Goal: Check status: Check status

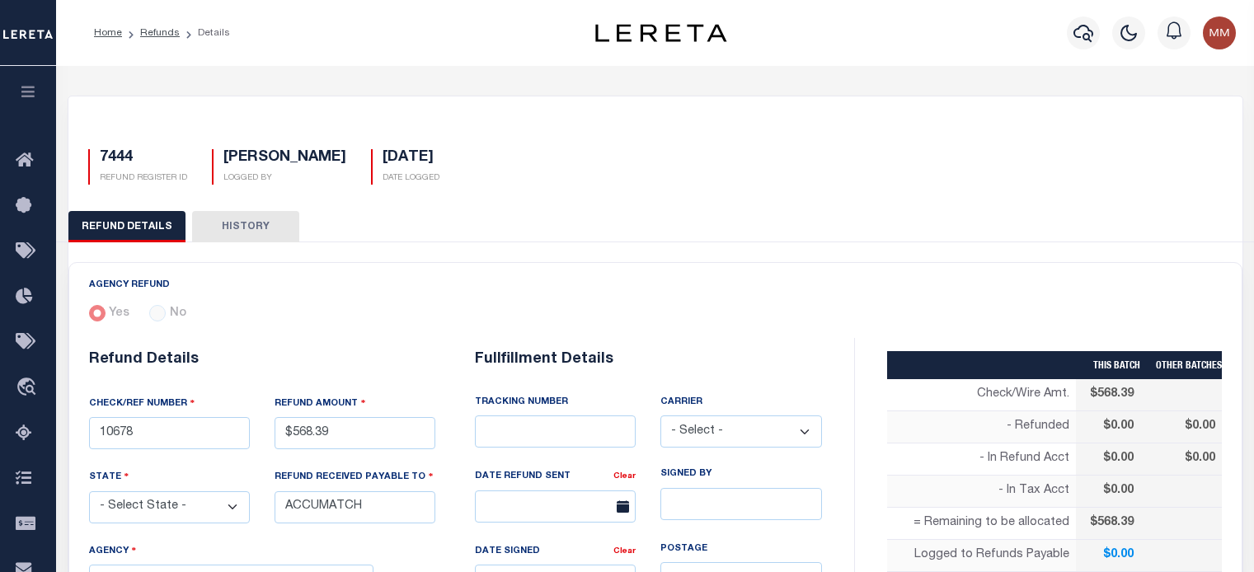
select select "TX"
select select "COL"
select select "OVP"
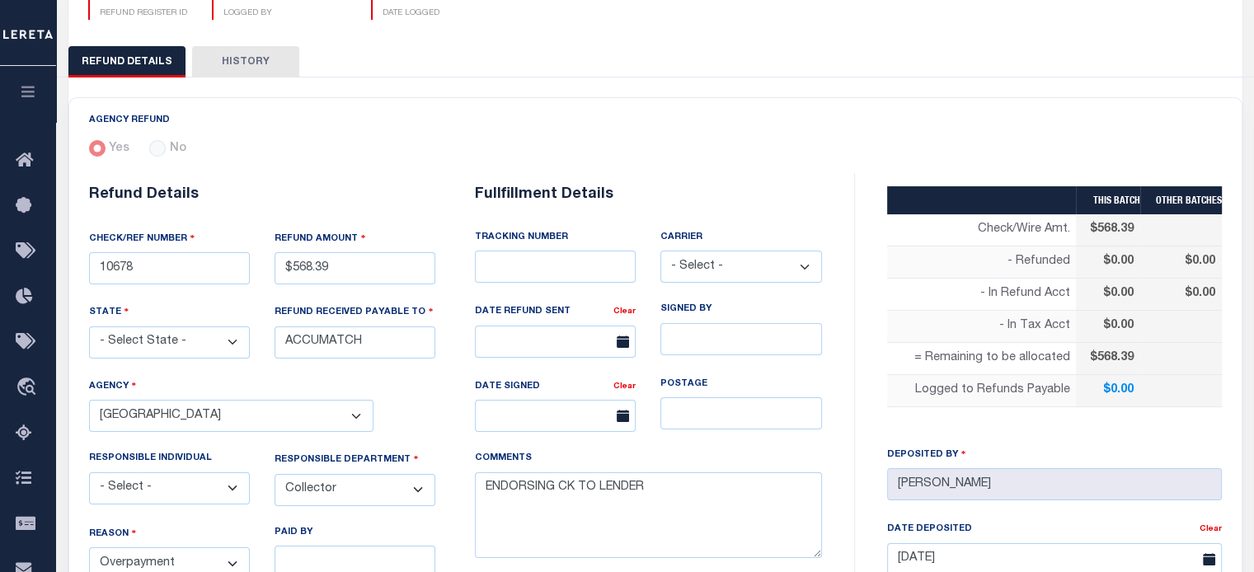
scroll to position [742, 0]
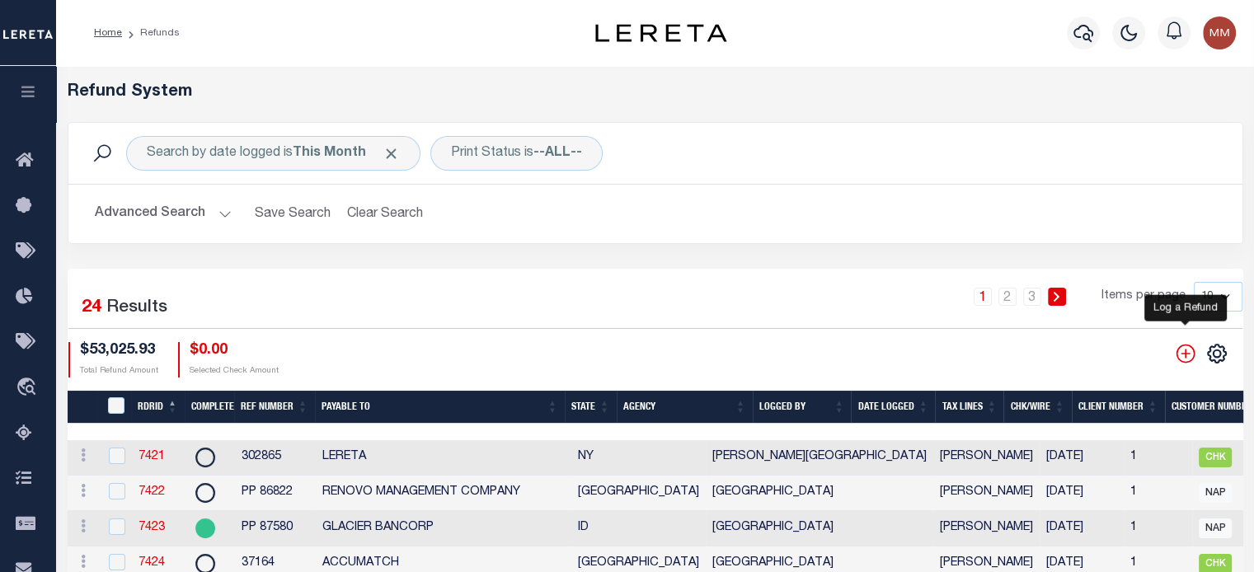
click at [1181, 354] on icon "" at bounding box center [1185, 353] width 19 height 19
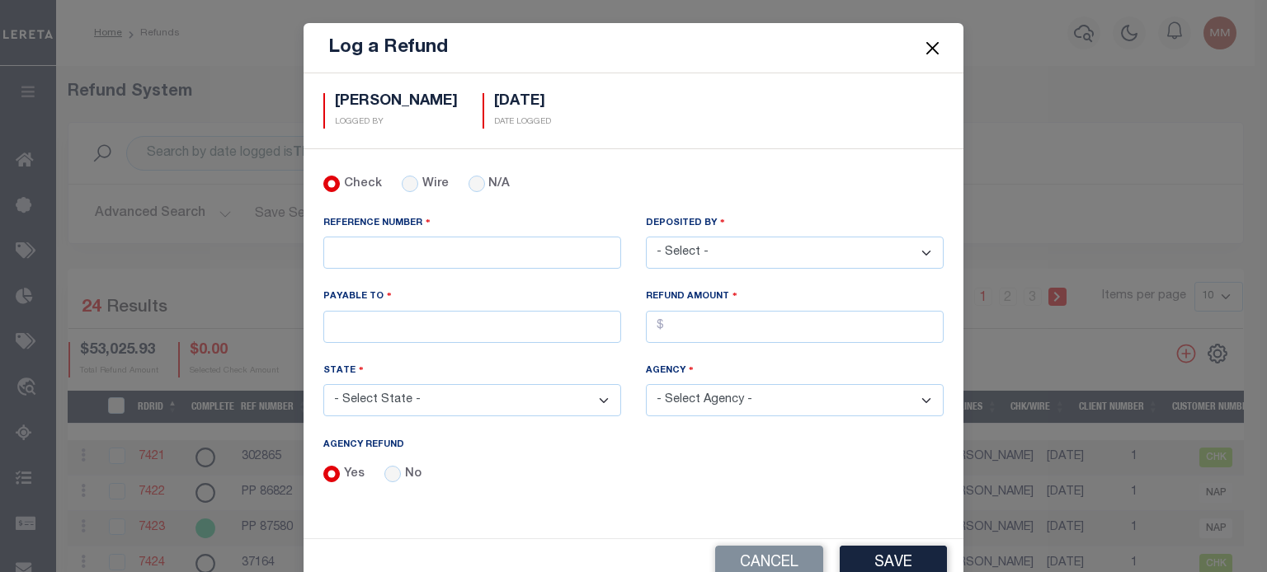
click at [929, 45] on button "Close" at bounding box center [932, 47] width 21 height 21
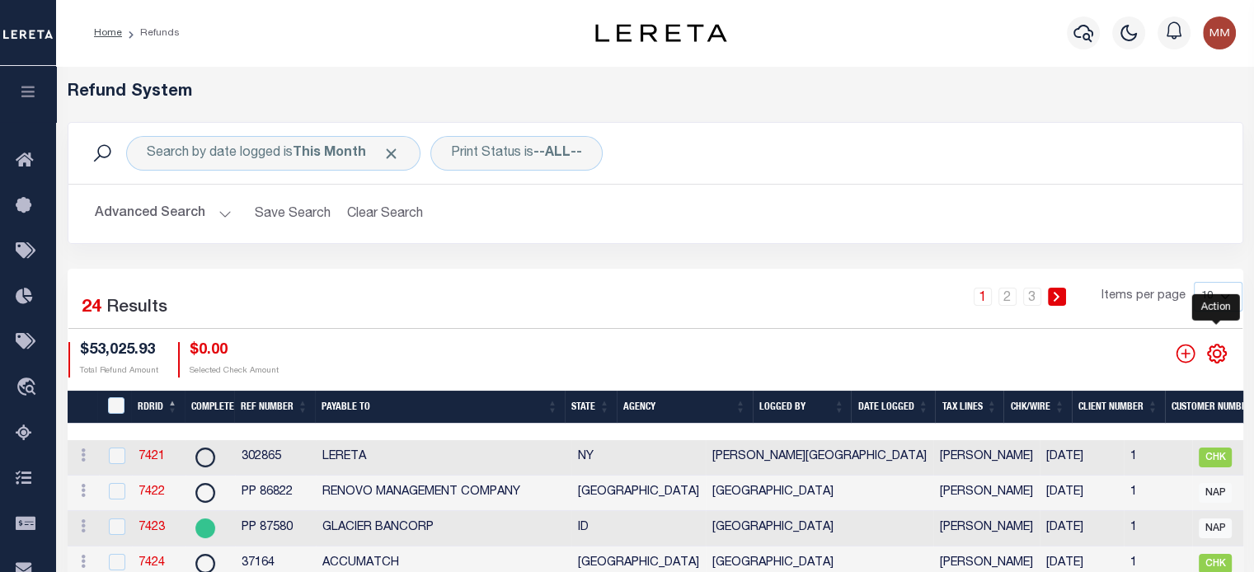
click at [1217, 349] on icon "" at bounding box center [1217, 353] width 21 height 21
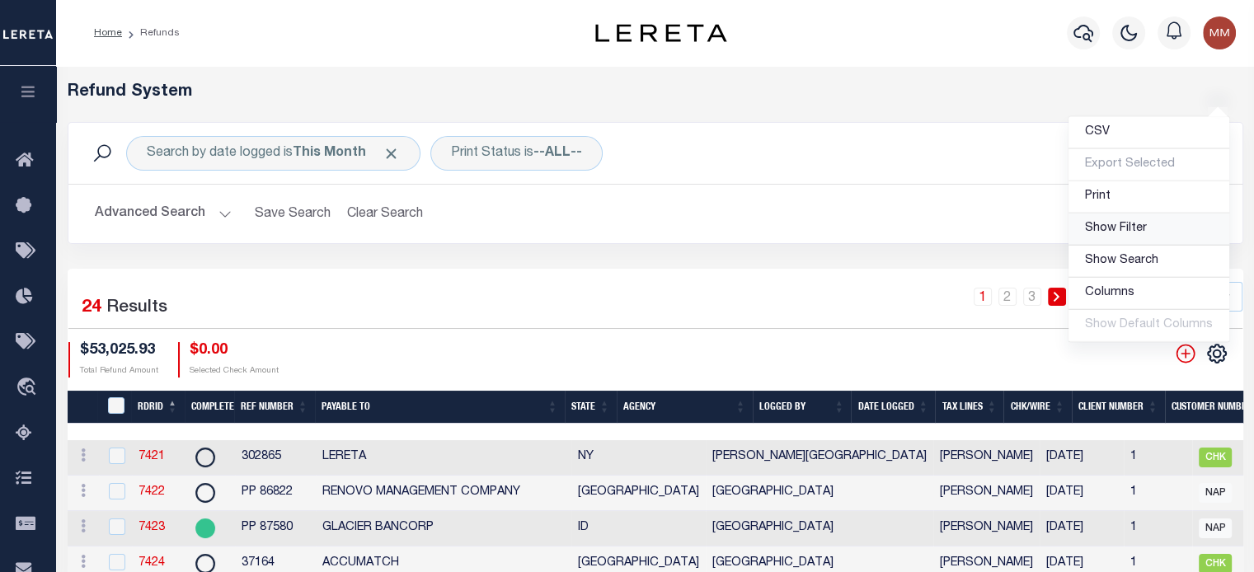
click at [1128, 234] on span "Show Filter" at bounding box center [1116, 229] width 62 height 12
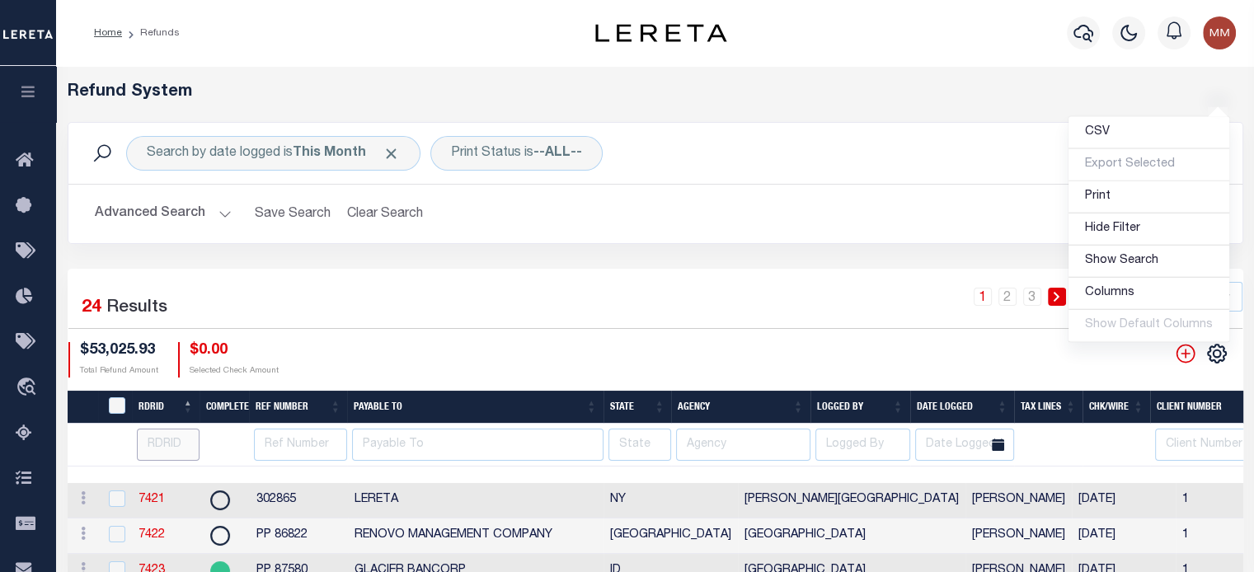
click at [162, 443] on input "number" at bounding box center [169, 445] width 64 height 32
type input "740"
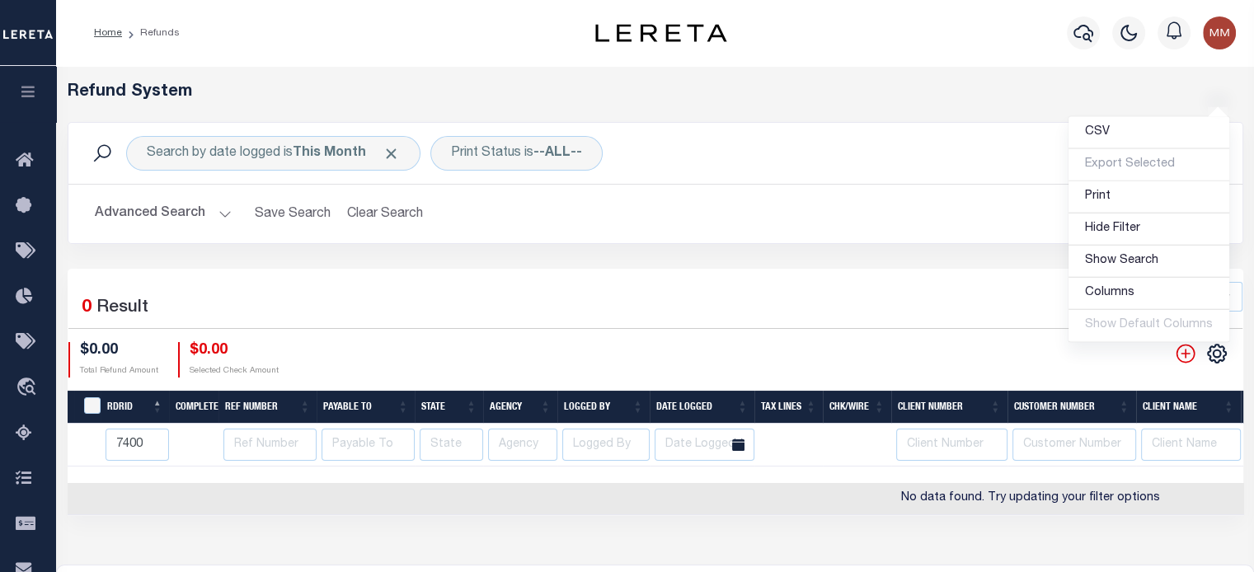
type input "7400"
click at [393, 212] on button "Clear Search" at bounding box center [386, 214] width 90 height 32
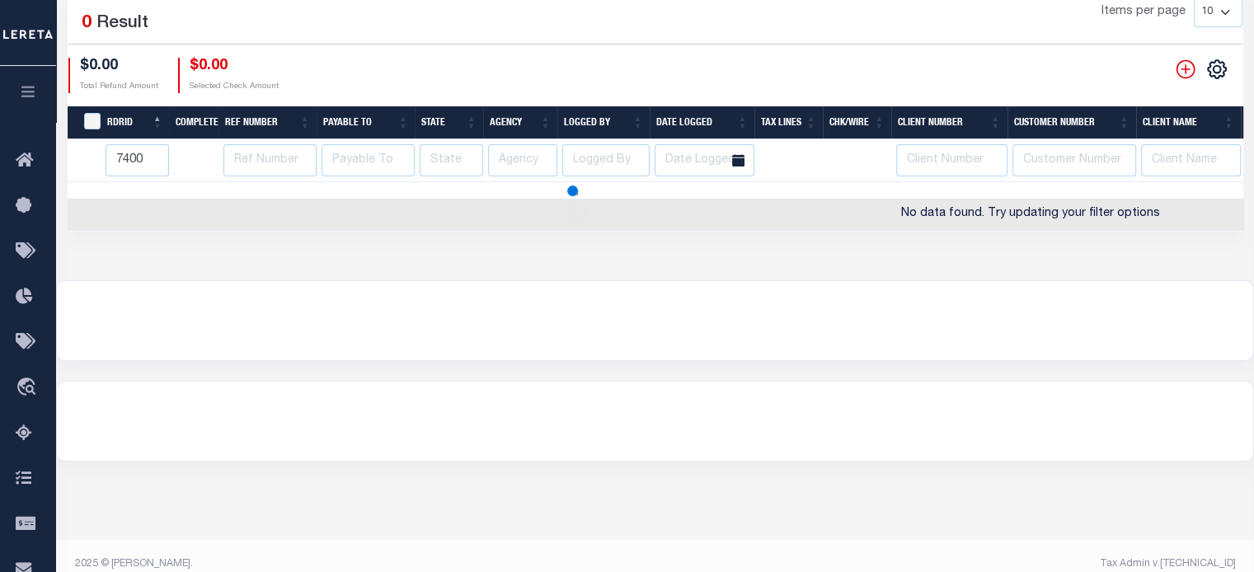
click at [393, 212] on div "Search by date logged is This Month Print Status is Ready to Print Search Advan…" at bounding box center [656, 34] width 1176 height 393
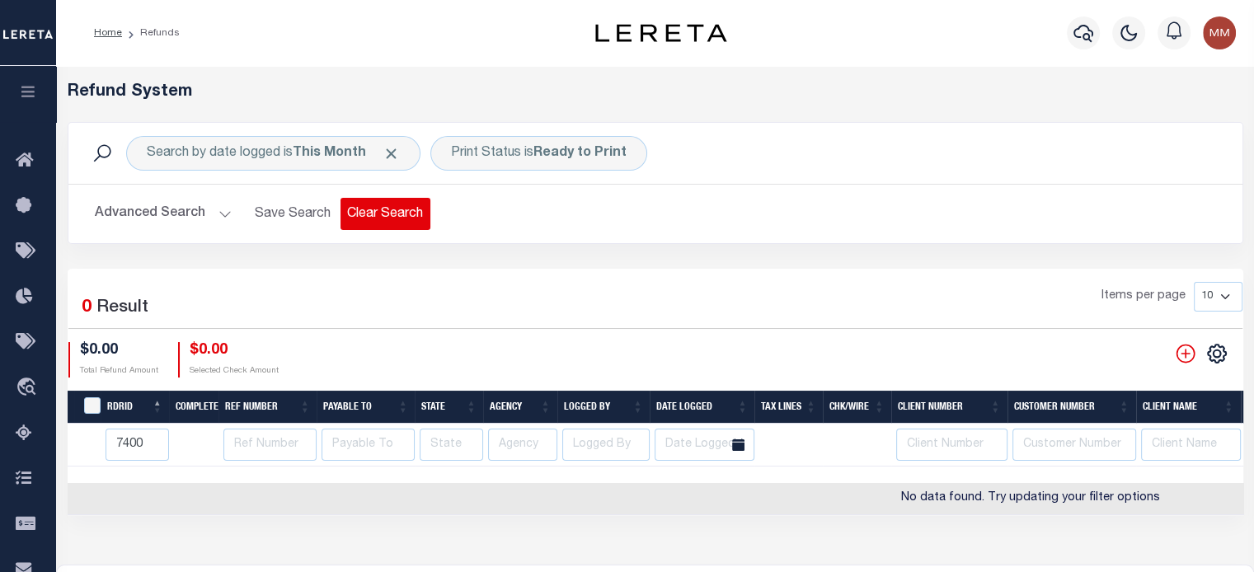
click at [393, 213] on button "Clear Search" at bounding box center [386, 214] width 90 height 32
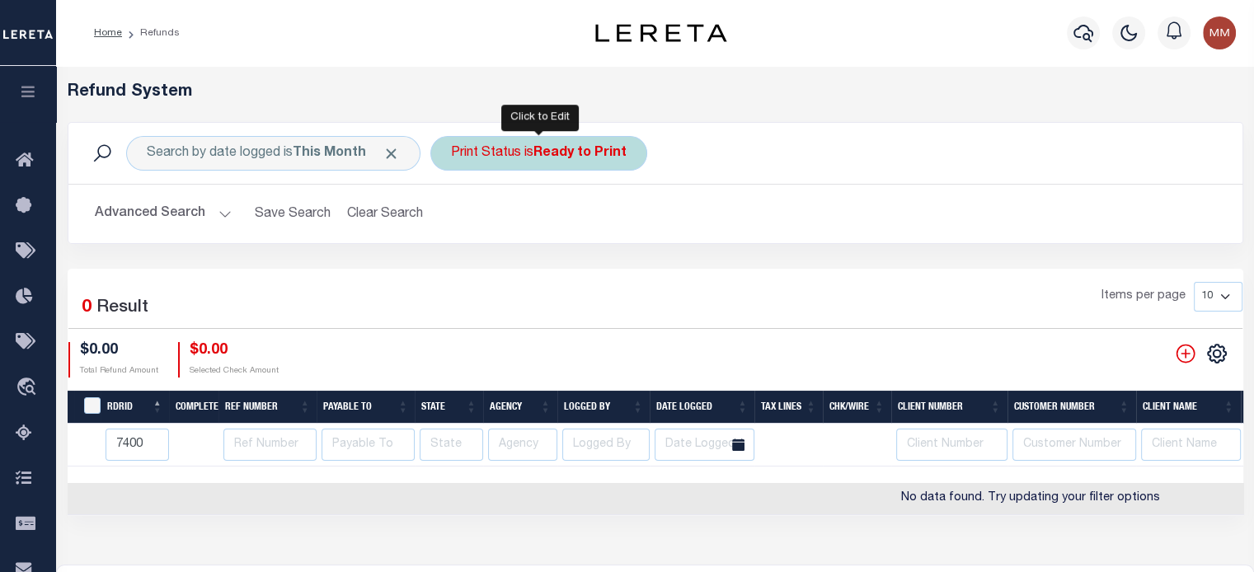
click at [550, 148] on b "Ready to Print" at bounding box center [580, 153] width 93 height 13
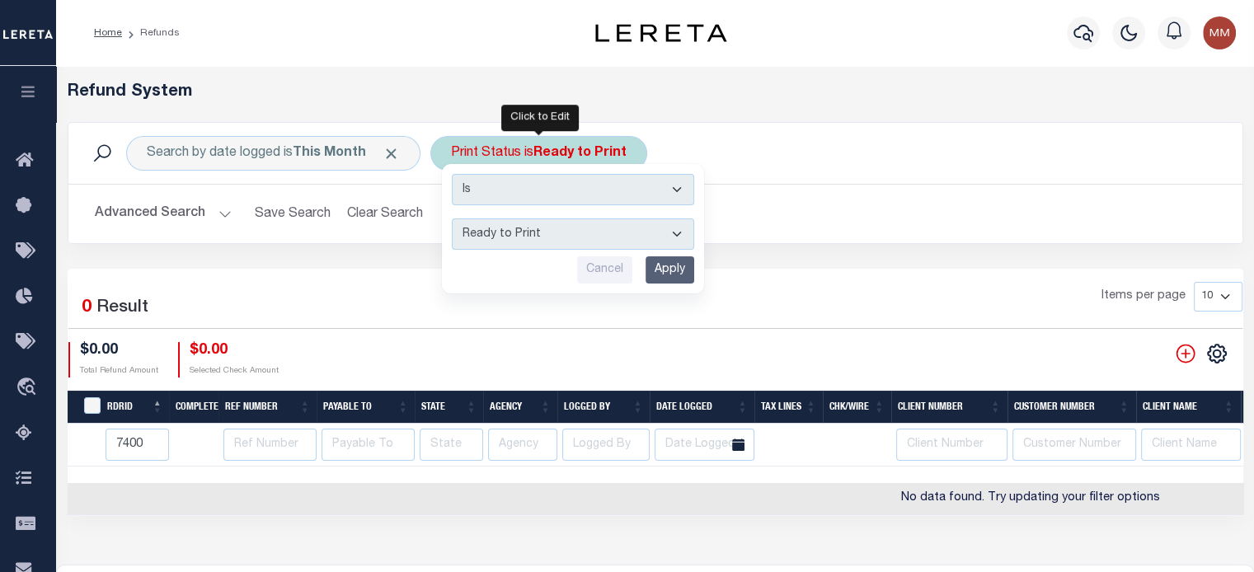
click at [521, 235] on select "--ALL-- Ready to Write Ready to Print Printed" at bounding box center [573, 234] width 242 height 31
select select "All"
click at [452, 219] on select "--ALL-- Ready to Write Ready to Print Printed" at bounding box center [573, 234] width 242 height 31
drag, startPoint x: 667, startPoint y: 268, endPoint x: 656, endPoint y: 264, distance: 12.3
click at [666, 266] on input "Apply" at bounding box center [670, 269] width 49 height 27
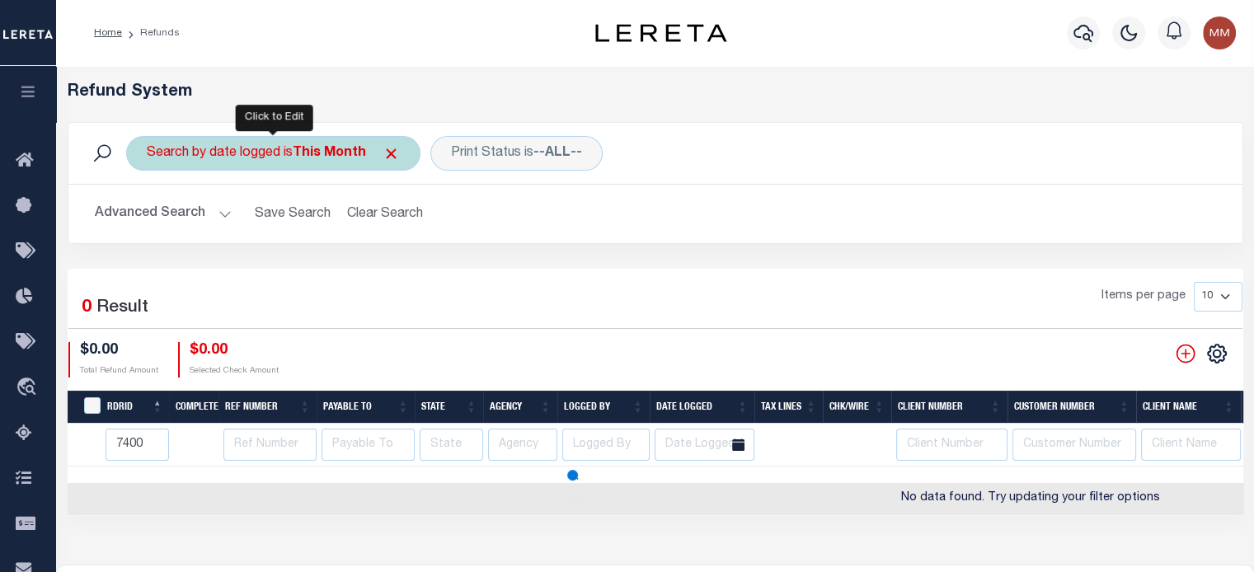
click at [257, 159] on div "Search by date logged is This Month" at bounding box center [273, 153] width 294 height 35
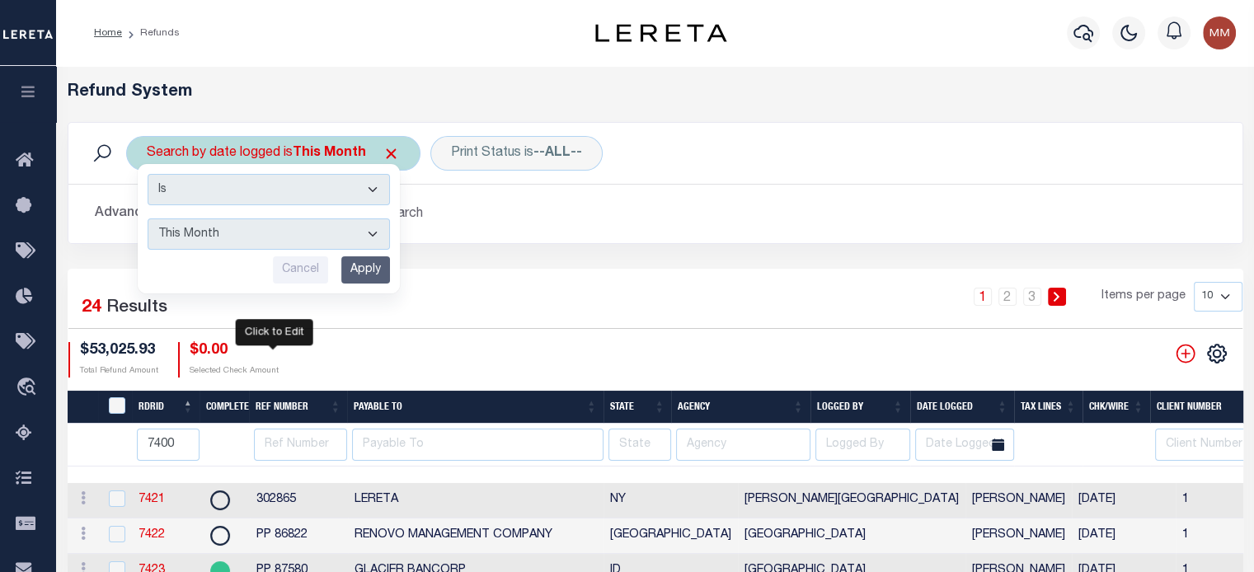
click at [357, 272] on input "Apply" at bounding box center [365, 269] width 49 height 27
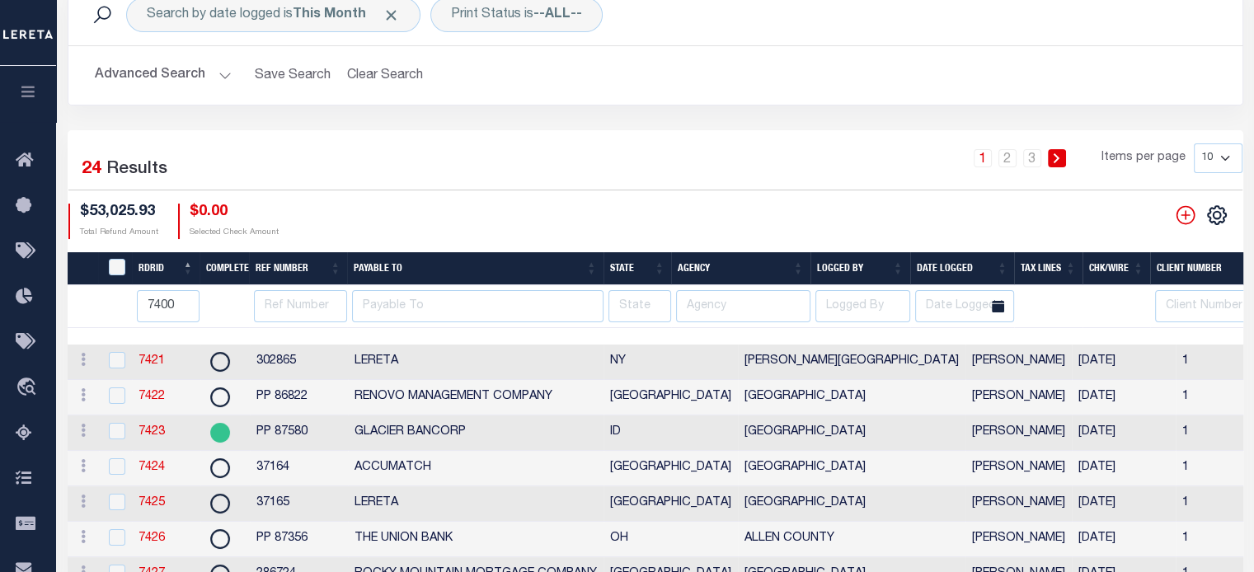
scroll to position [82, 0]
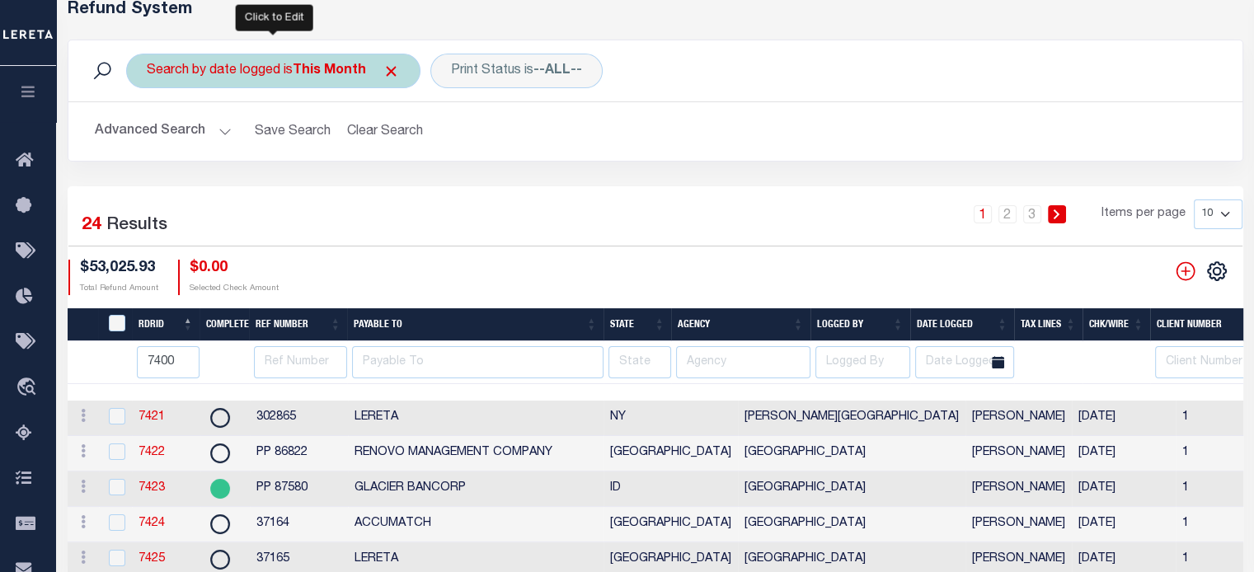
click at [270, 71] on div "Search by date logged is This Month" at bounding box center [273, 71] width 294 height 35
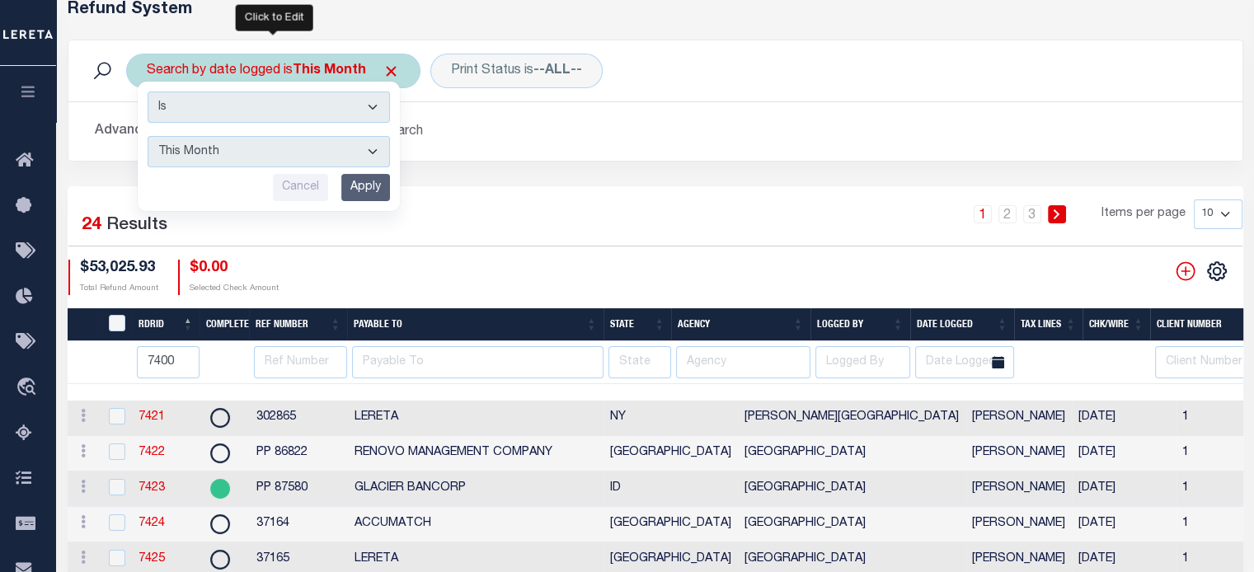
click at [231, 150] on select "This Month Last Month Last Three Months This Year Last Year" at bounding box center [269, 151] width 242 height 31
select select "Last Month"
click at [148, 136] on select "This Month Last Month Last Three Months This Year Last Year" at bounding box center [269, 151] width 242 height 31
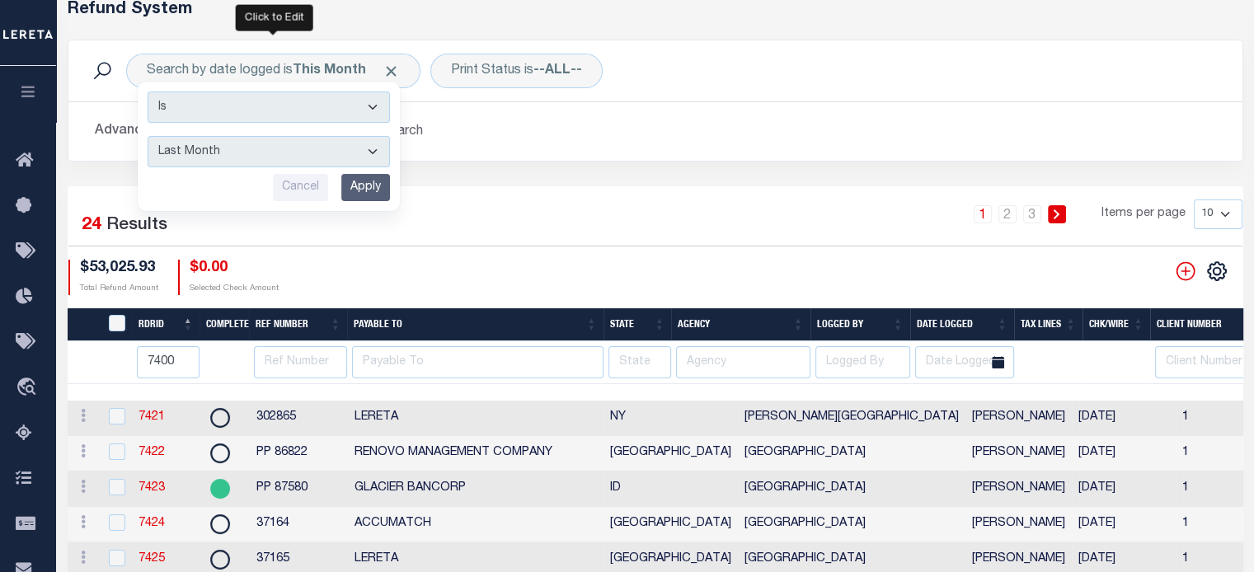
click at [382, 186] on input "Apply" at bounding box center [365, 187] width 49 height 27
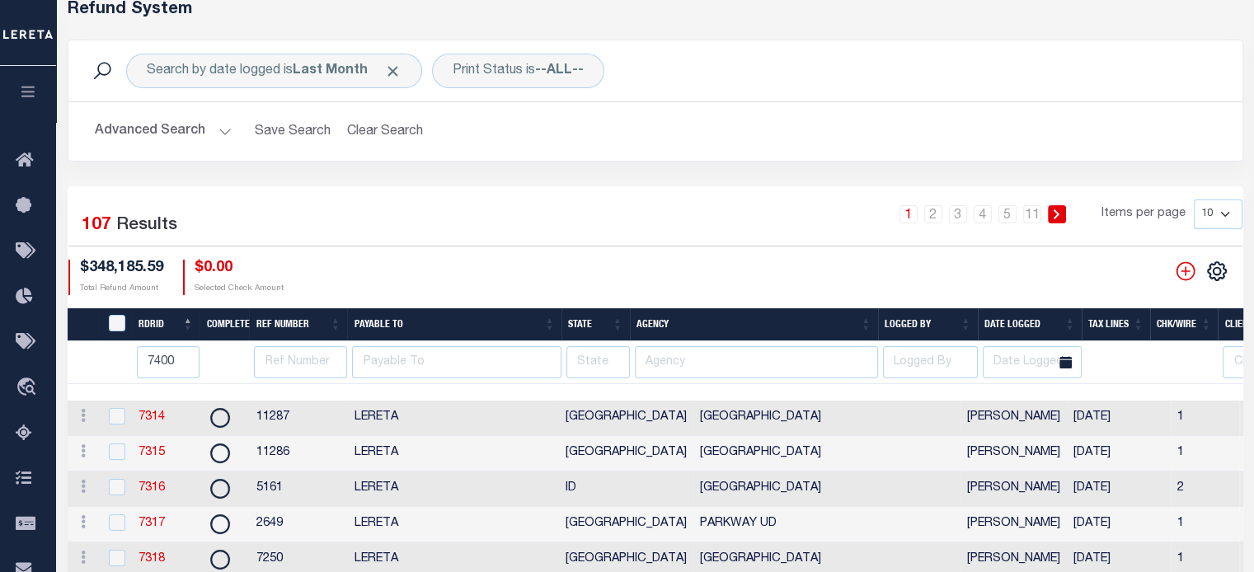
click at [700, 205] on div "1 2 3 4 5 … 11 Items per page 10 25 50 100" at bounding box center [805, 221] width 875 height 43
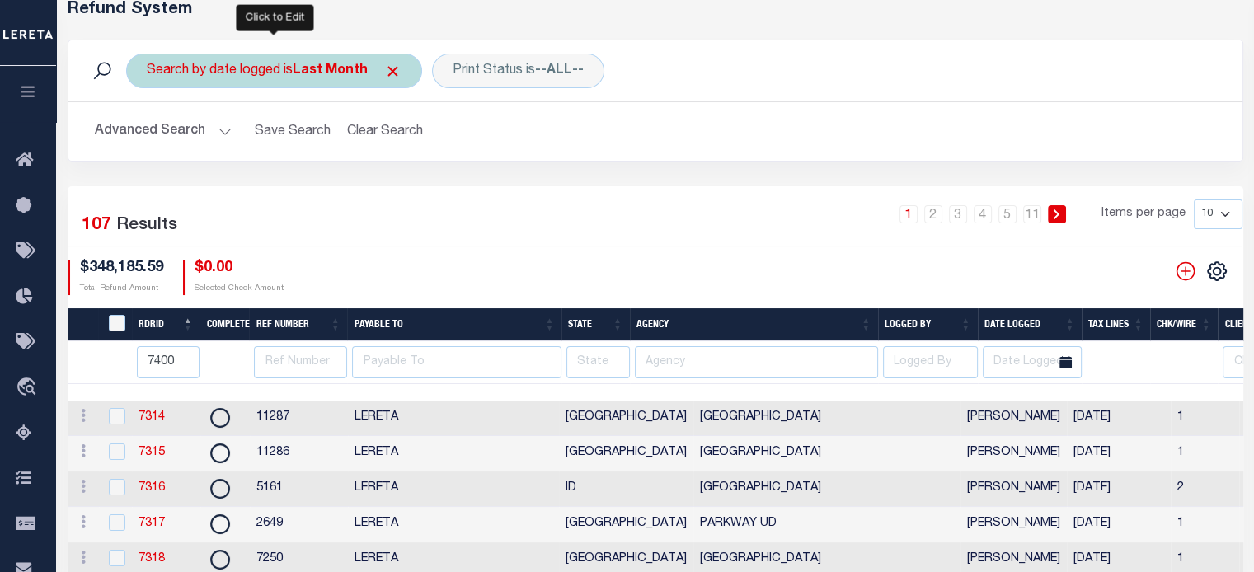
click at [332, 71] on b "Last Month" at bounding box center [330, 70] width 75 height 13
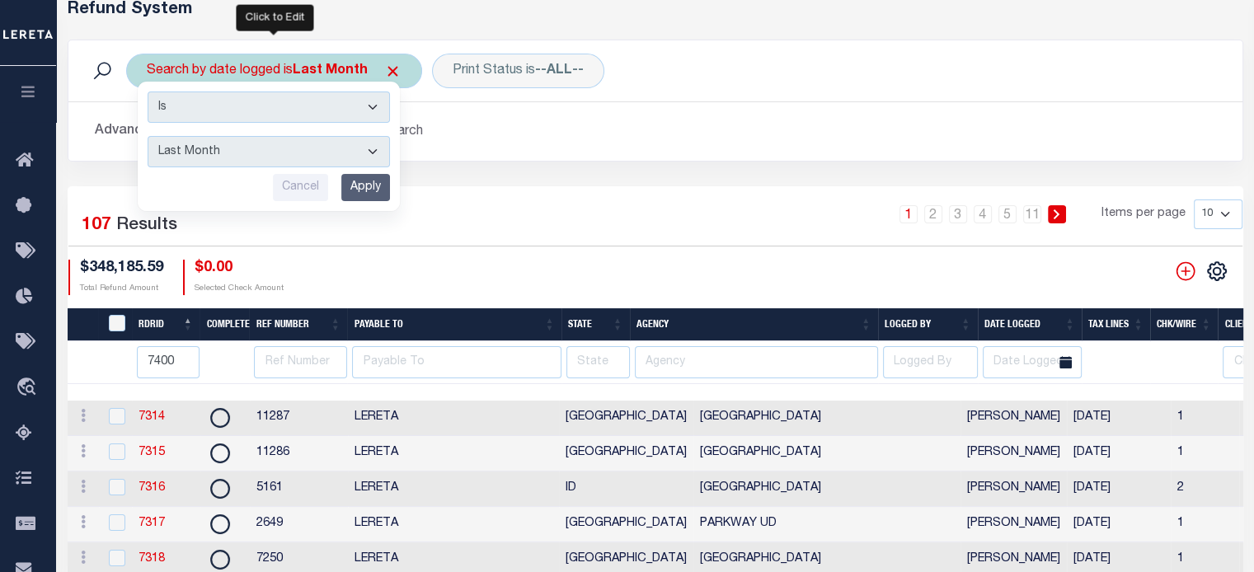
click at [234, 158] on select "This Month Last Month Last Three Months This Year Last Year" at bounding box center [269, 151] width 242 height 31
select select "This Month"
click at [148, 136] on select "This Month Last Month Last Three Months This Year Last Year" at bounding box center [269, 151] width 242 height 31
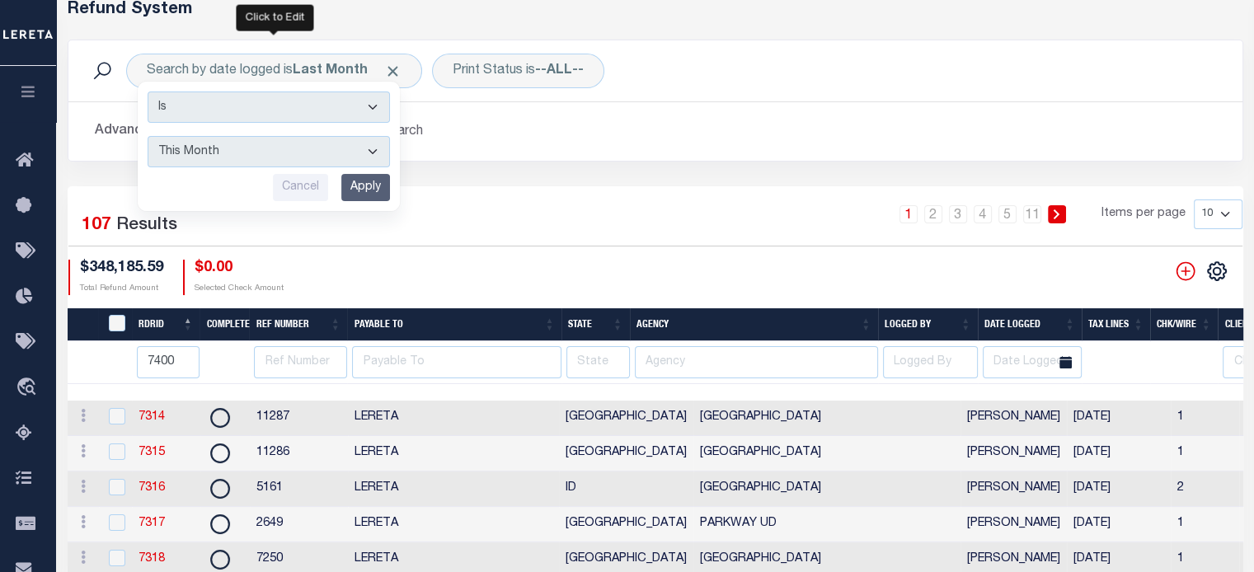
click at [363, 193] on input "Apply" at bounding box center [365, 187] width 49 height 27
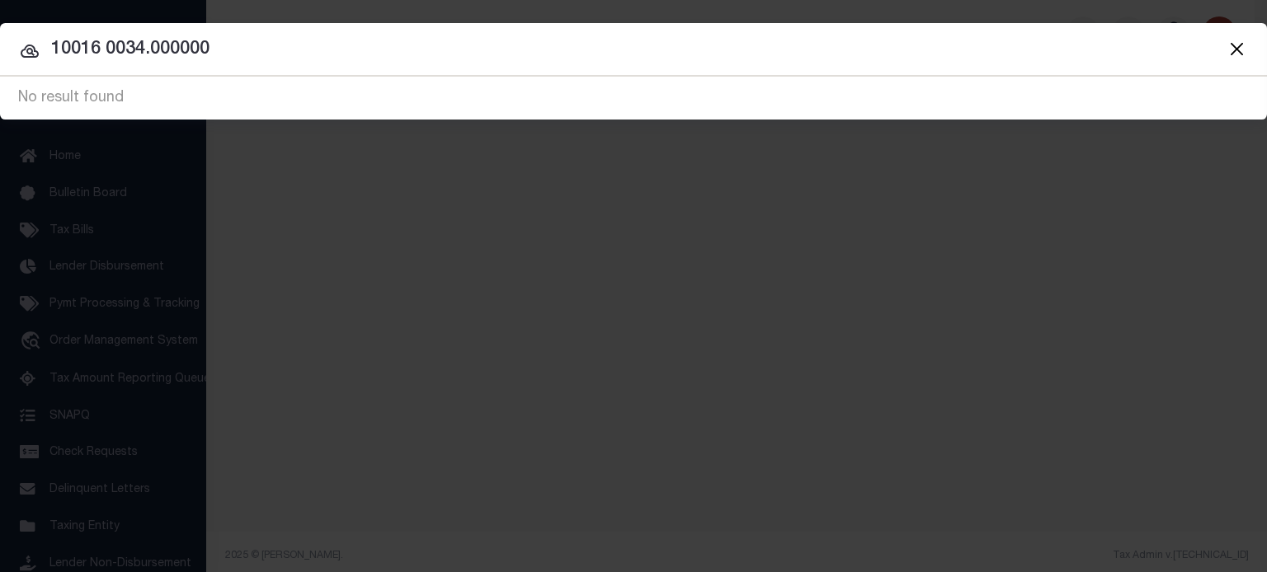
click at [698, 63] on input "10016 0034.000000" at bounding box center [633, 49] width 1267 height 29
type input "1"
type input "993237065"
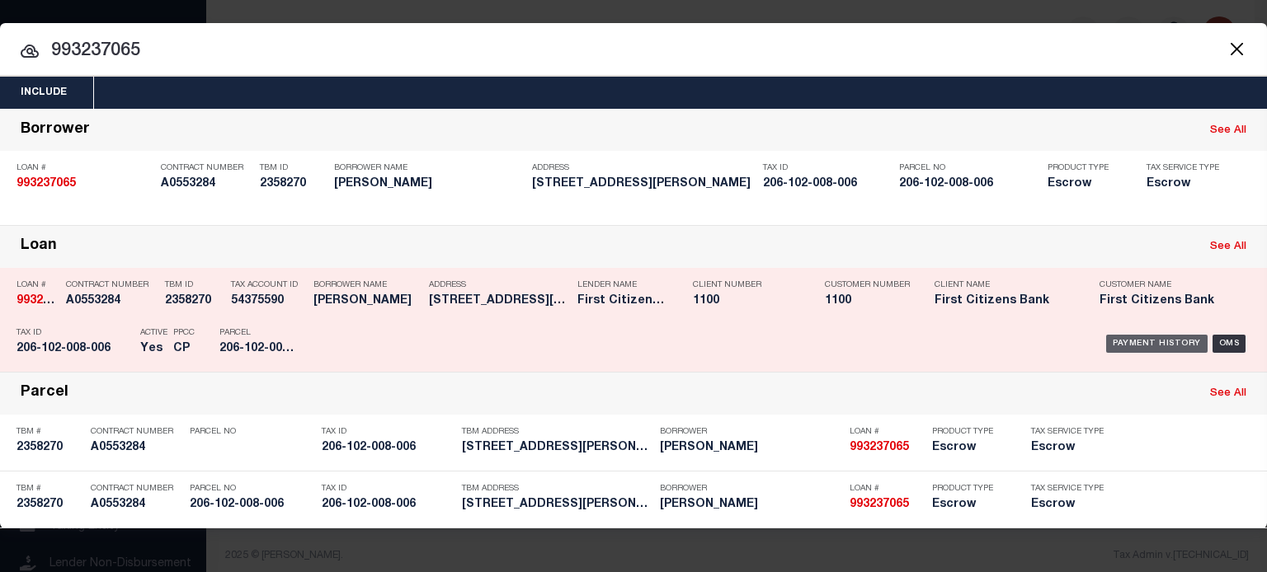
click at [1141, 340] on div "Payment History" at bounding box center [1156, 344] width 101 height 18
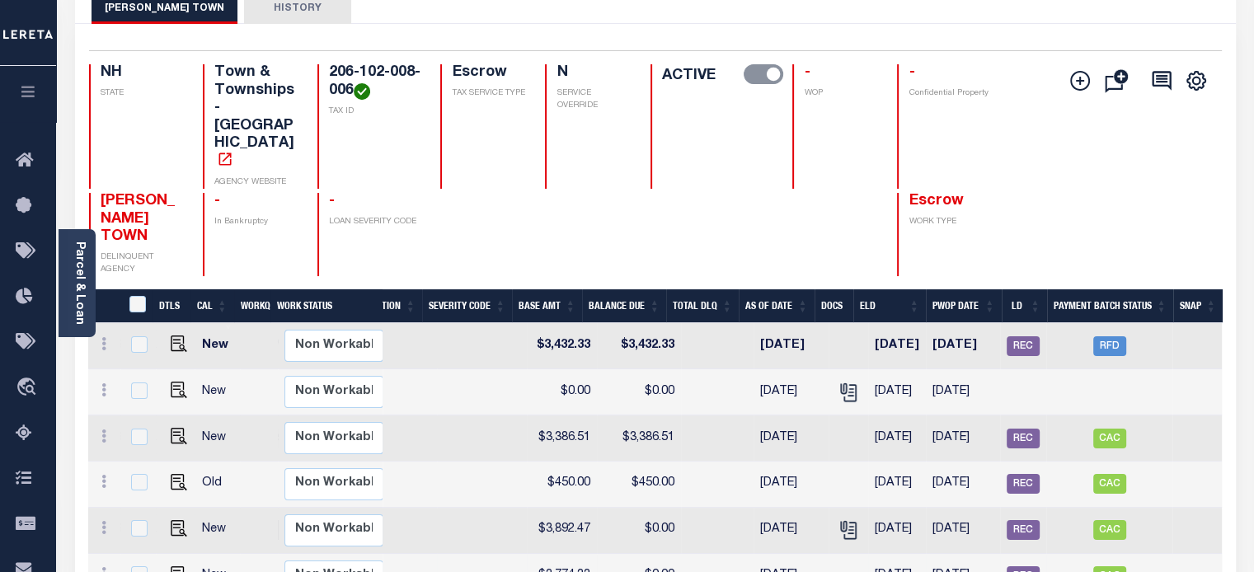
scroll to position [79, 0]
